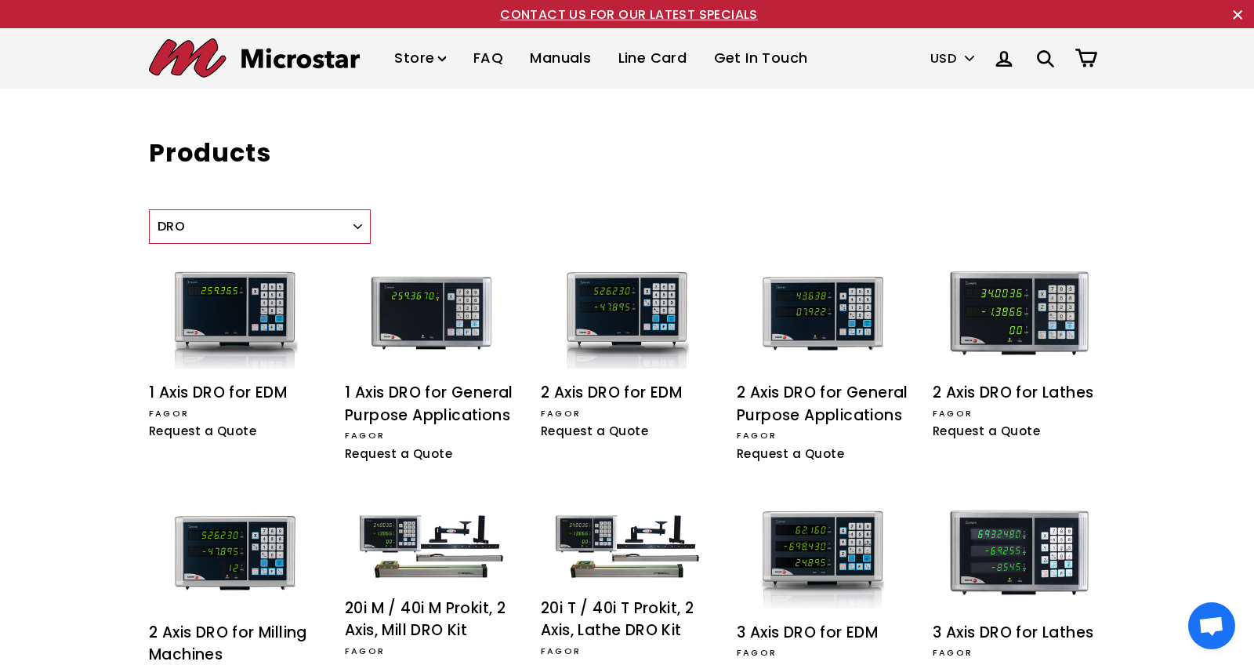
click at [267, 53] on img at bounding box center [254, 57] width 211 height 39
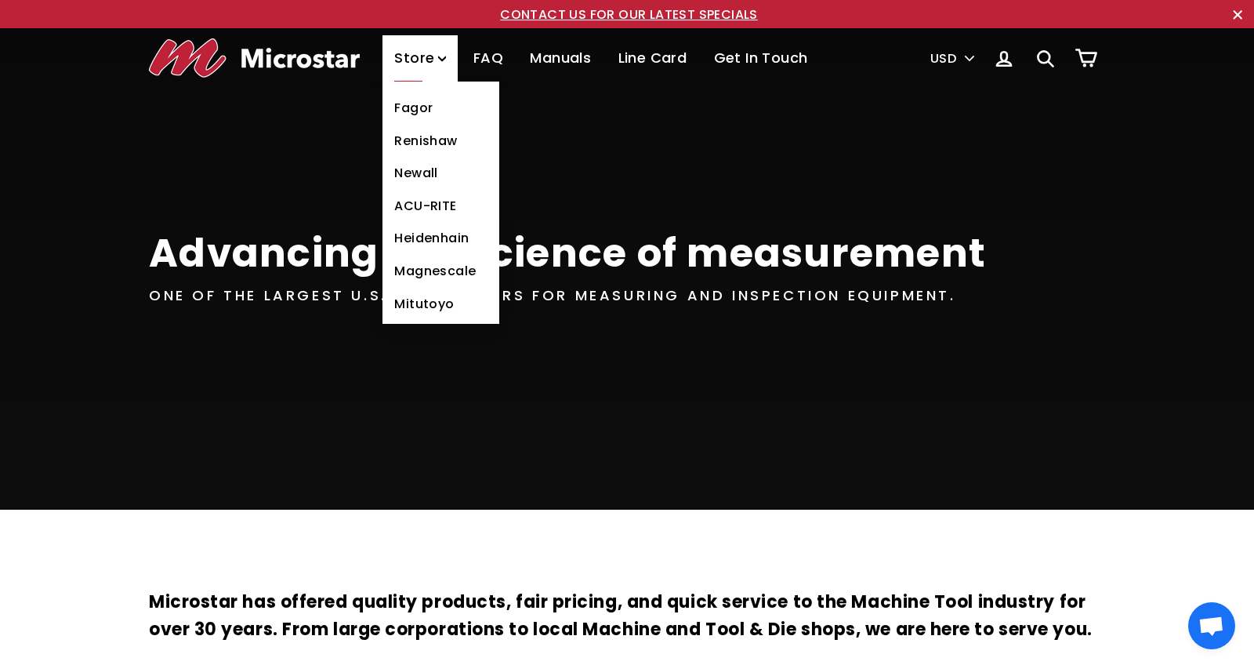
click at [415, 138] on link "Renishaw" at bounding box center [441, 141] width 117 height 33
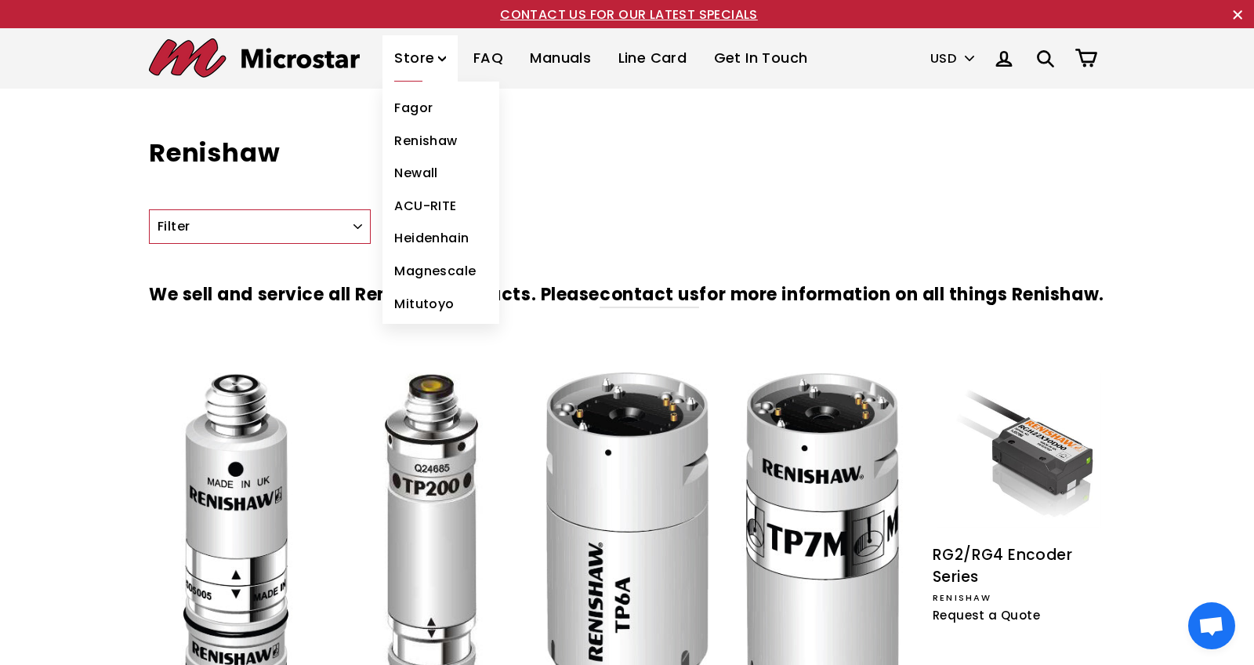
click at [406, 174] on link "Newall" at bounding box center [441, 173] width 117 height 33
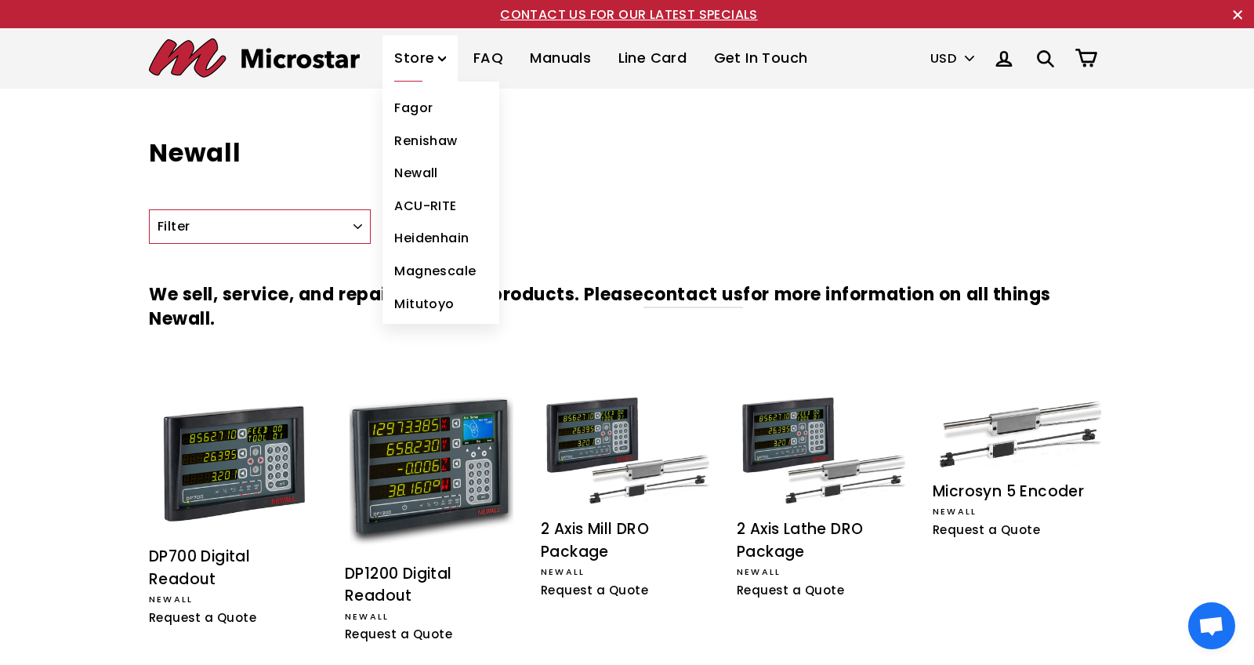
click at [394, 205] on link "ACU-RITE" at bounding box center [441, 206] width 117 height 33
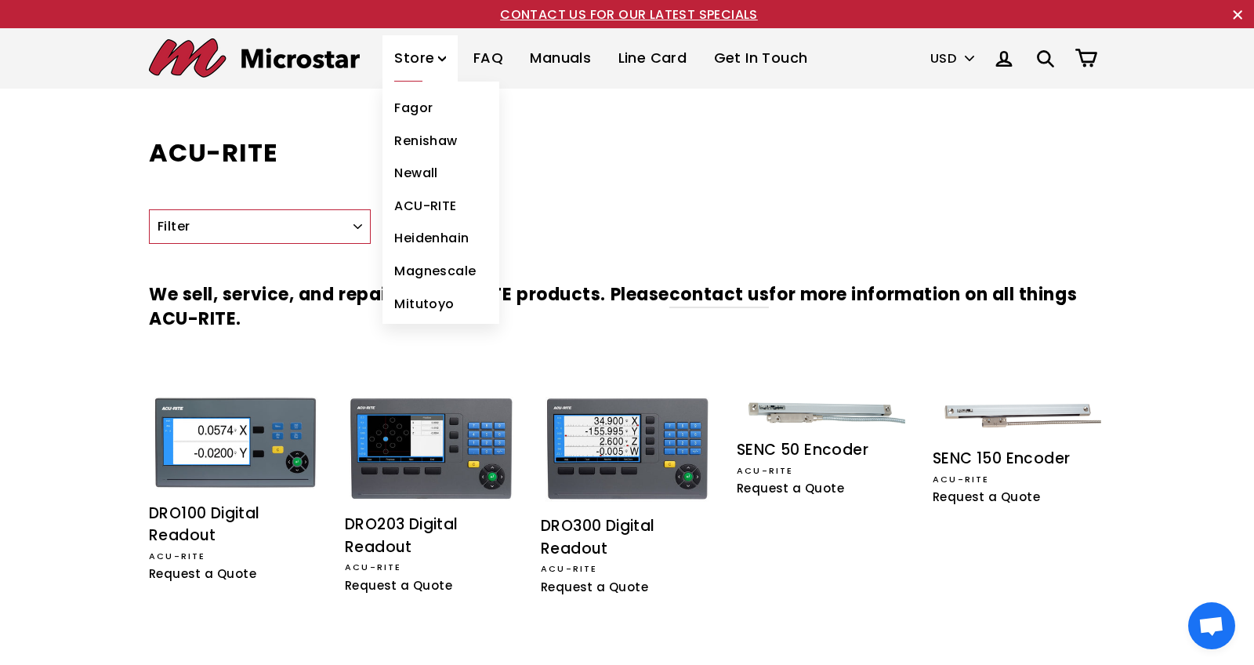
click at [413, 233] on link "Heidenhain" at bounding box center [441, 238] width 117 height 33
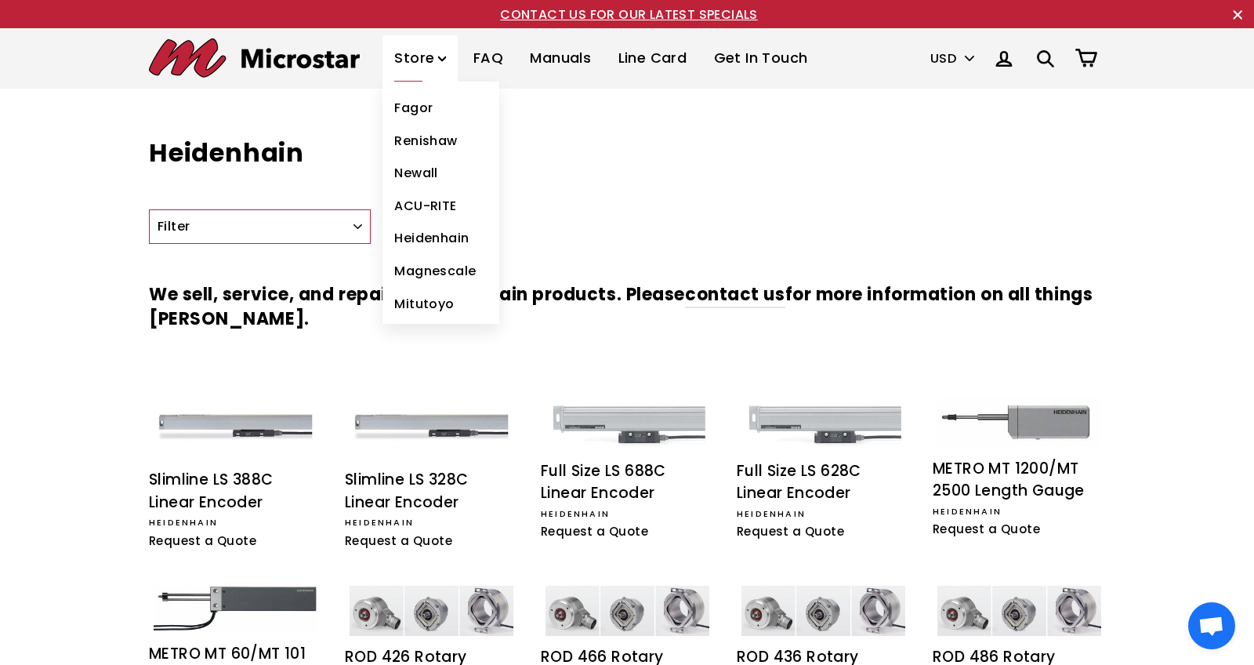
click at [417, 255] on link "Magnescale" at bounding box center [441, 271] width 117 height 33
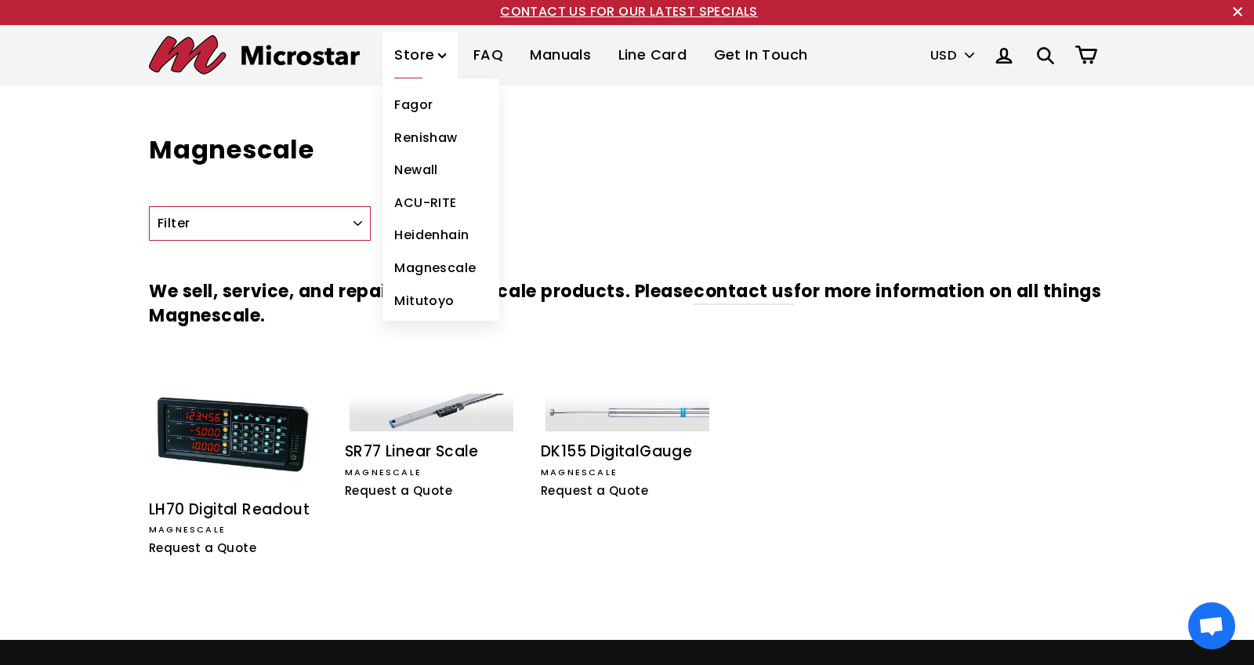
scroll to position [6, 0]
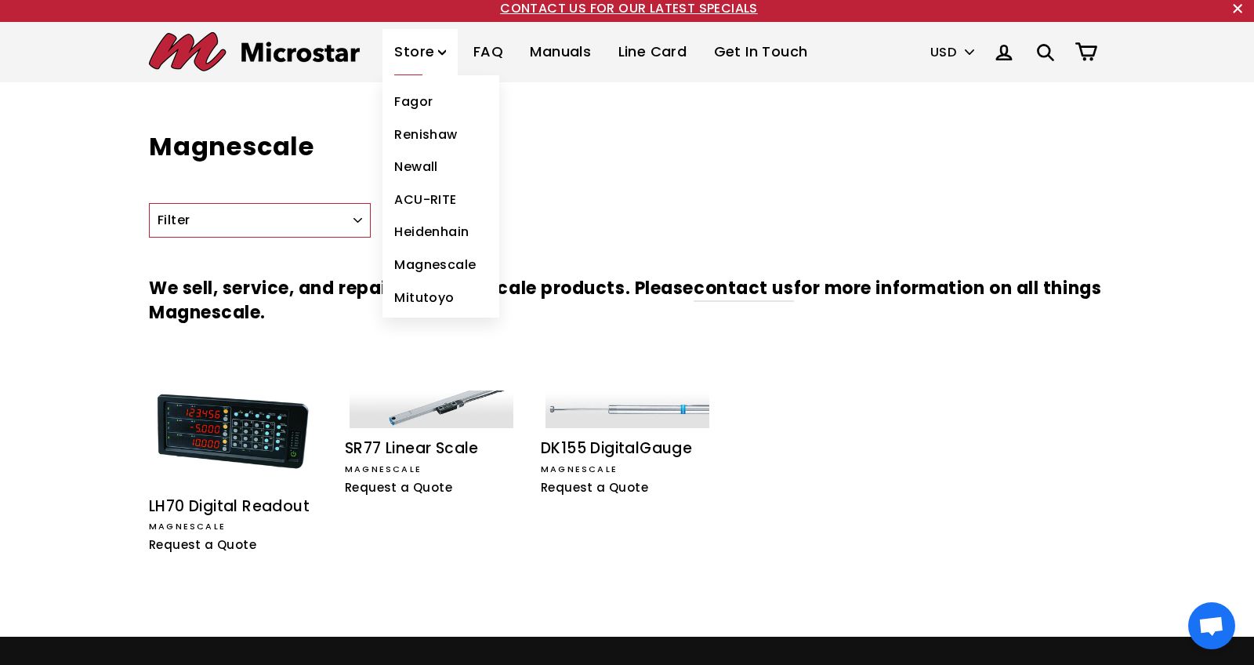
click at [399, 294] on link "Mitutoyo" at bounding box center [441, 297] width 117 height 33
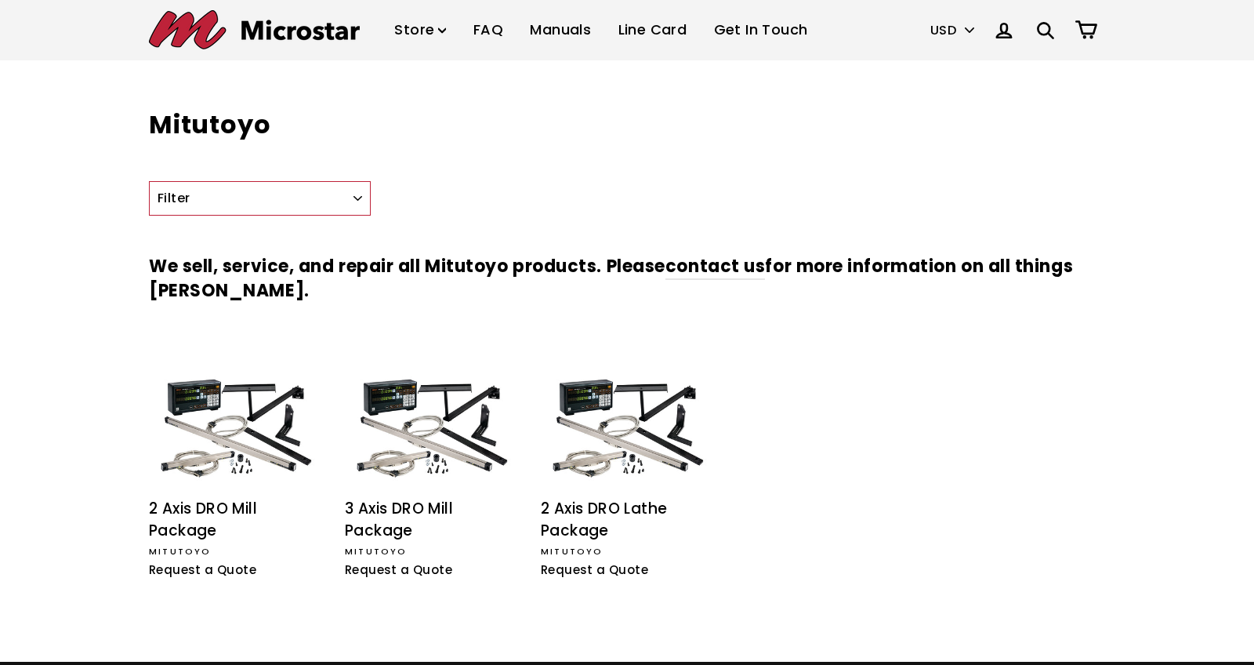
scroll to position [2, 0]
